Goal: Find specific page/section: Find specific page/section

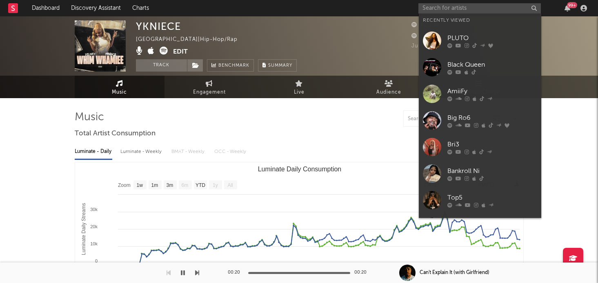
select select "1w"
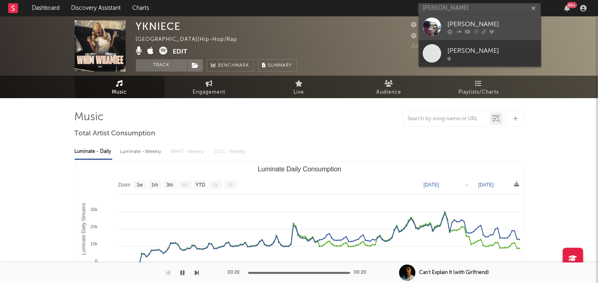
type input "[PERSON_NAME]"
click at [516, 27] on div "[PERSON_NAME]" at bounding box center [492, 25] width 90 height 10
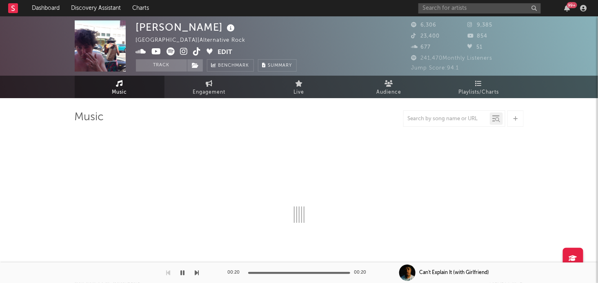
select select "6m"
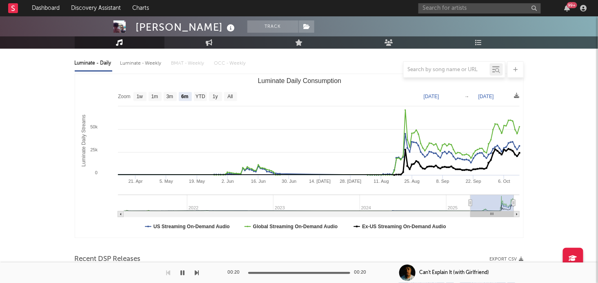
scroll to position [96, 0]
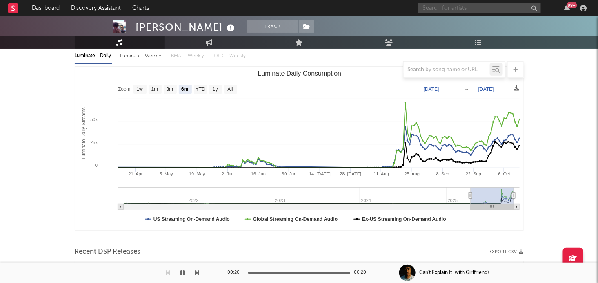
click at [437, 8] on input "text" at bounding box center [479, 8] width 122 height 10
click at [472, 7] on input "[PERSON_NAME]" at bounding box center [479, 8] width 122 height 10
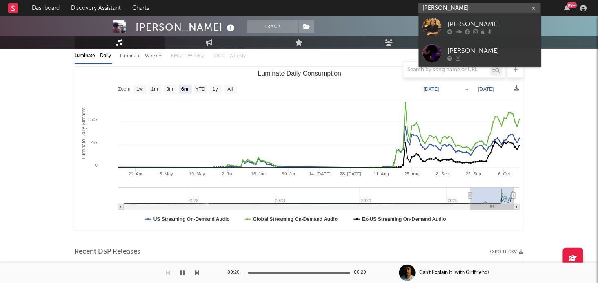
click at [475, 8] on input "[PERSON_NAME]" at bounding box center [479, 8] width 122 height 10
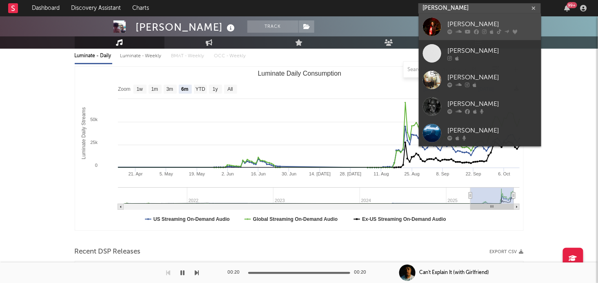
type input "[PERSON_NAME]"
click at [485, 27] on div "[PERSON_NAME]" at bounding box center [492, 25] width 90 height 10
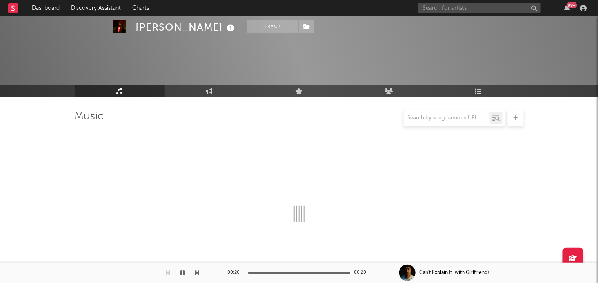
scroll to position [96, 0]
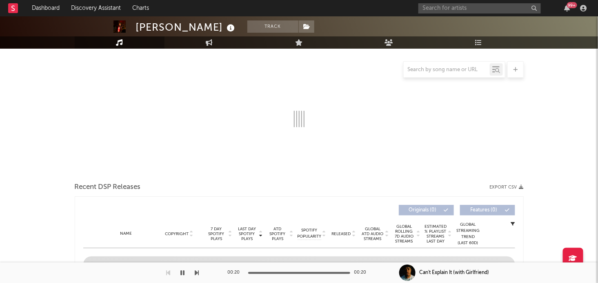
select select "6m"
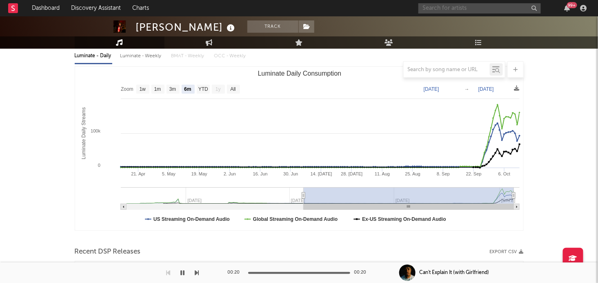
click at [482, 8] on input "text" at bounding box center [479, 8] width 122 height 10
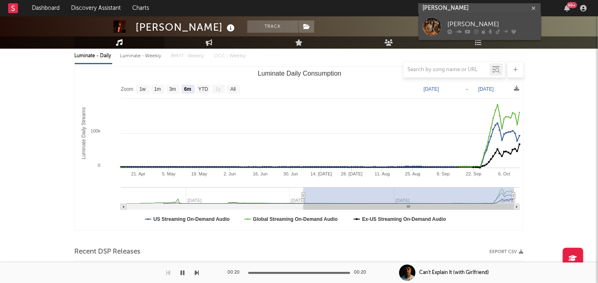
type input "[PERSON_NAME]"
click at [483, 22] on div "[PERSON_NAME]" at bounding box center [492, 25] width 90 height 10
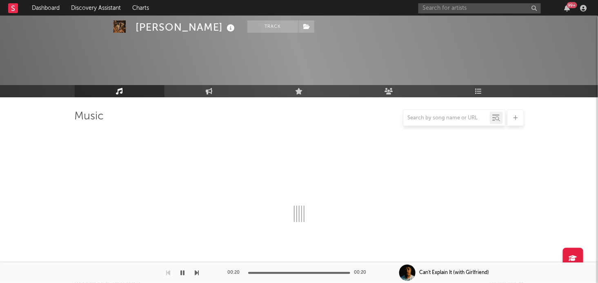
scroll to position [96, 0]
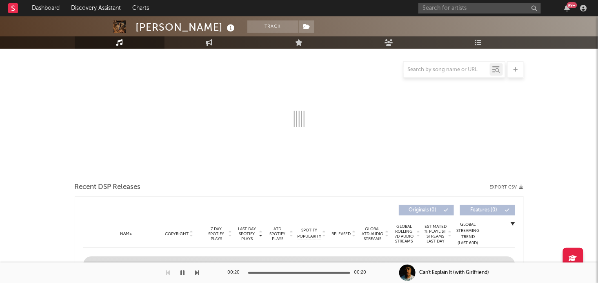
select select "6m"
